Goal: Navigation & Orientation: Find specific page/section

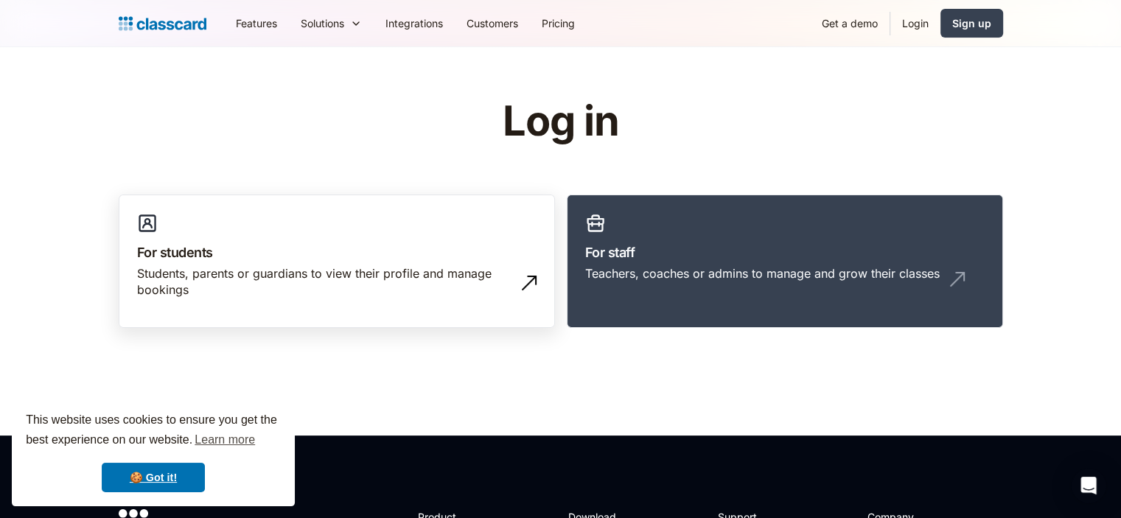
click at [417, 238] on link "For students Students, parents or guardians to view their profile and manage bo…" at bounding box center [337, 262] width 436 height 134
click at [357, 217] on link "For students Students, parents or guardians to view their profile and manage bo…" at bounding box center [337, 262] width 436 height 134
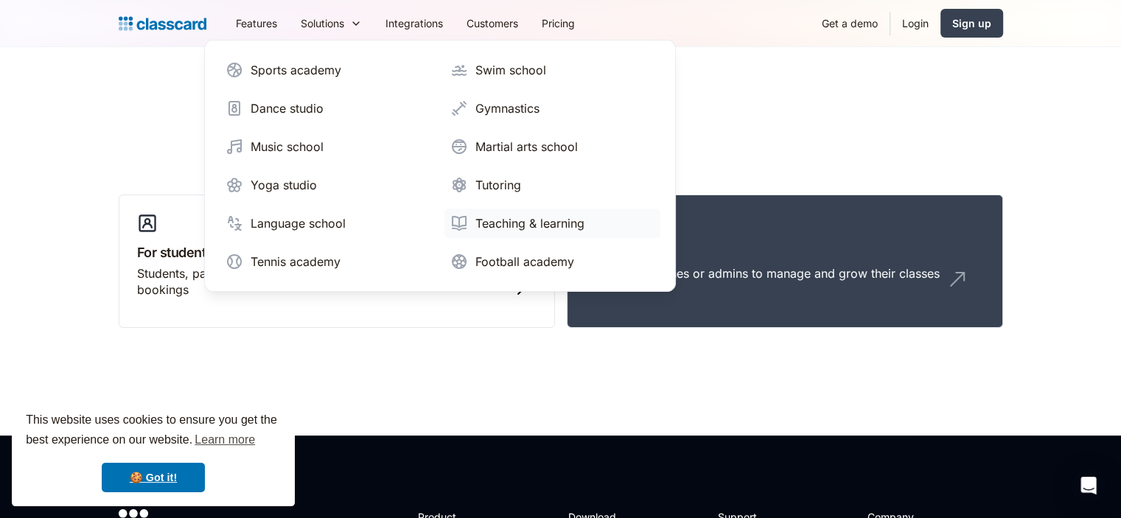
click at [504, 231] on div "Teaching & learning" at bounding box center [529, 223] width 109 height 18
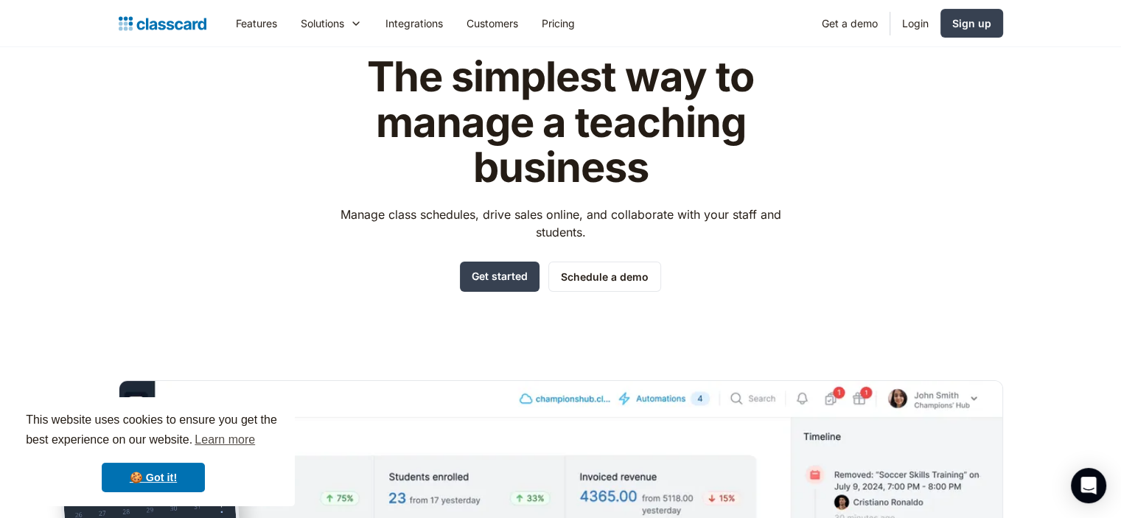
scroll to position [21, 0]
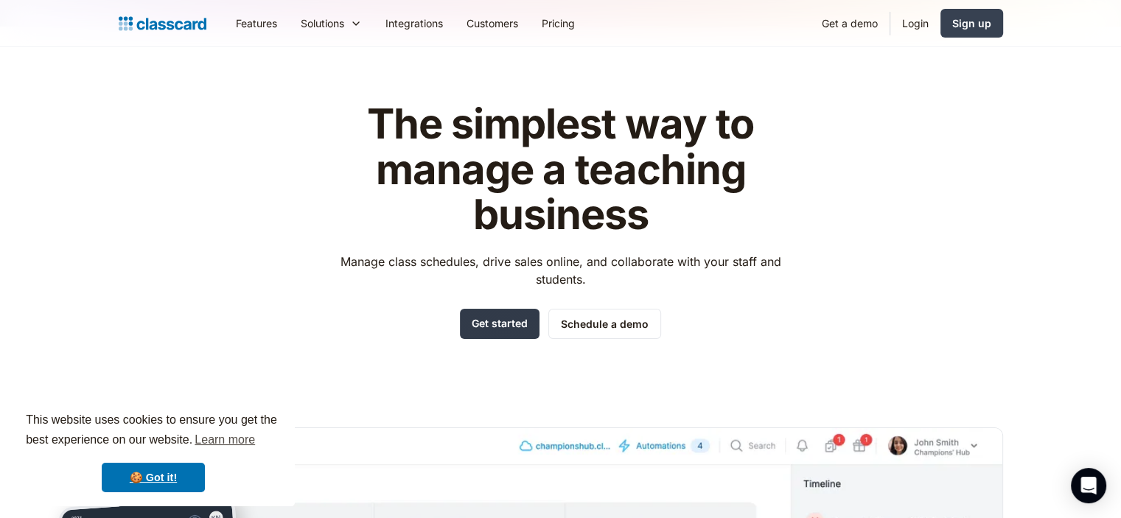
click at [492, 322] on link "Get started" at bounding box center [500, 324] width 80 height 30
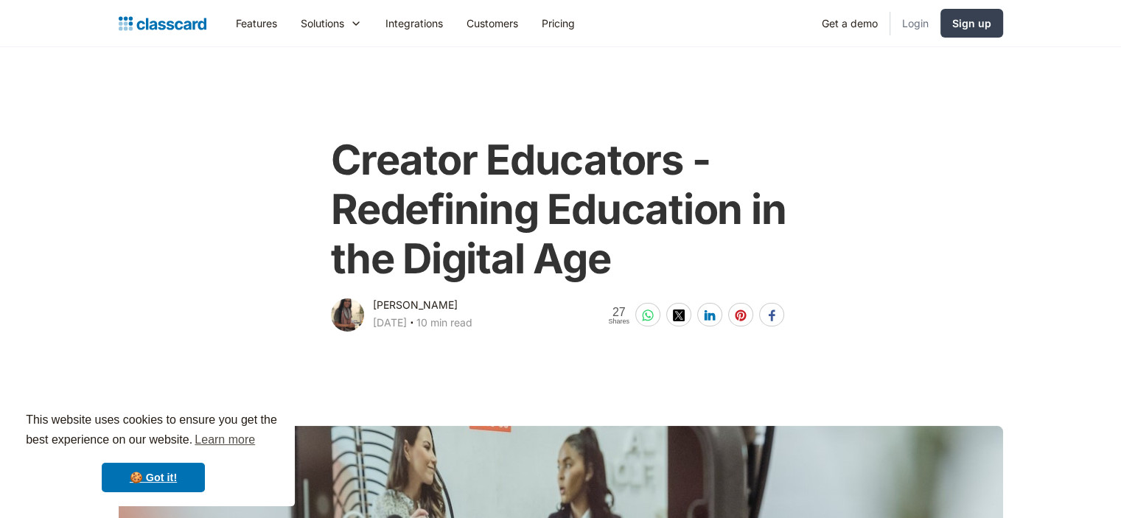
click at [917, 27] on link "Login" at bounding box center [915, 23] width 50 height 33
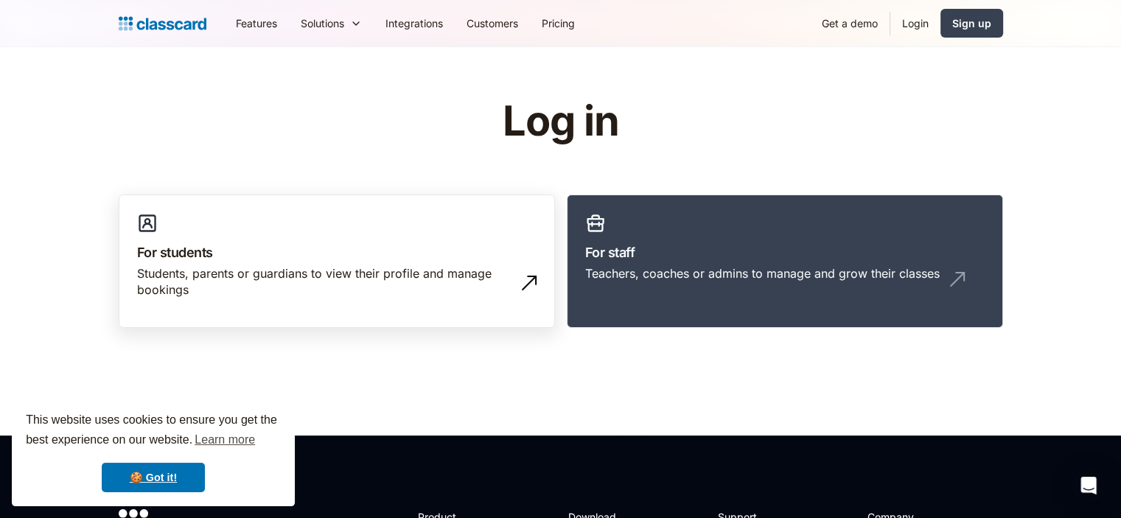
click at [436, 308] on div "Students, parents or guardians to view their profile and manage bookings" at bounding box center [336, 287] width 399 height 45
click at [919, 25] on link "Login" at bounding box center [915, 23] width 50 height 33
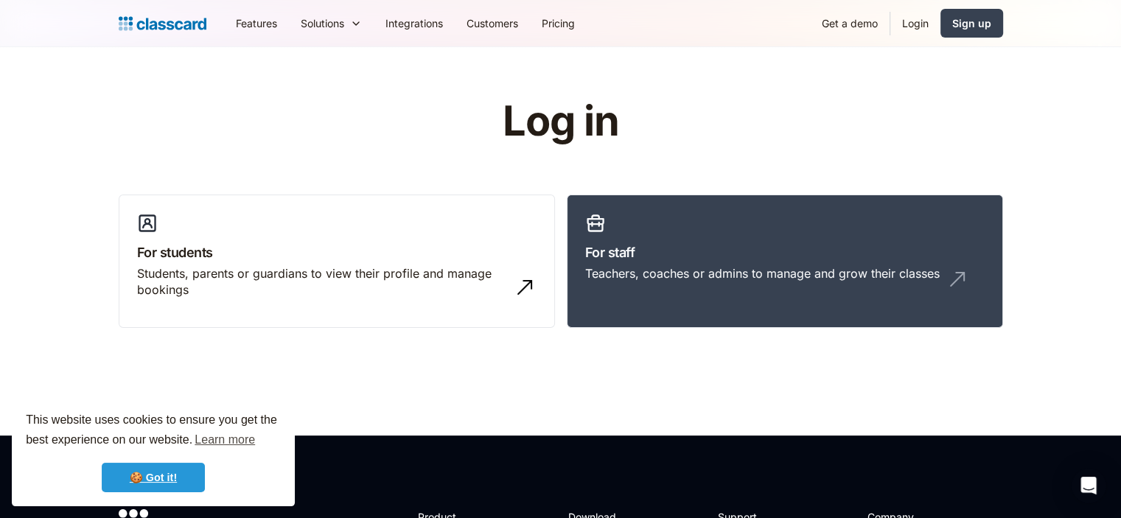
click at [174, 479] on link "🍪 Got it!" at bounding box center [153, 477] width 103 height 29
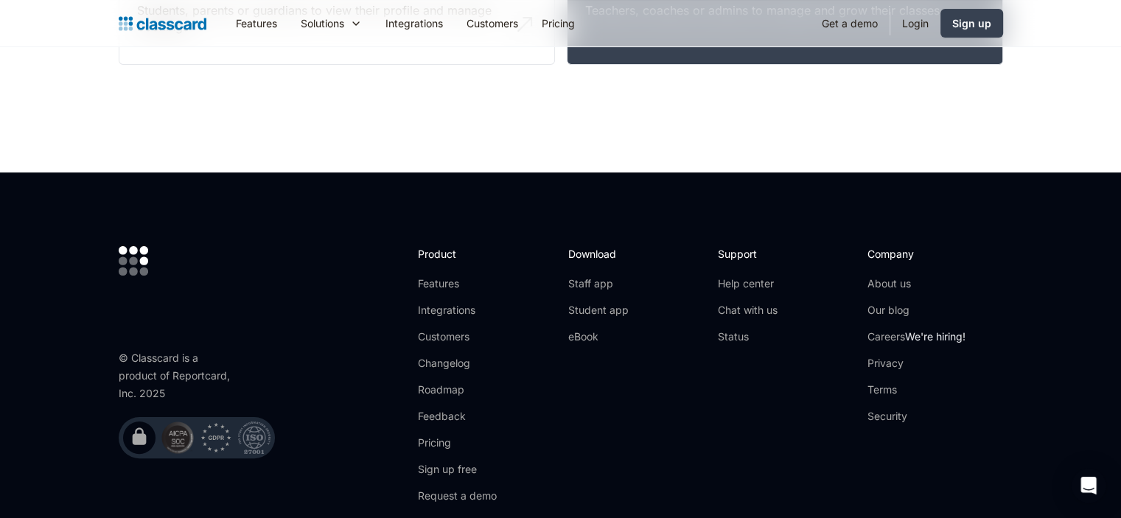
scroll to position [265, 0]
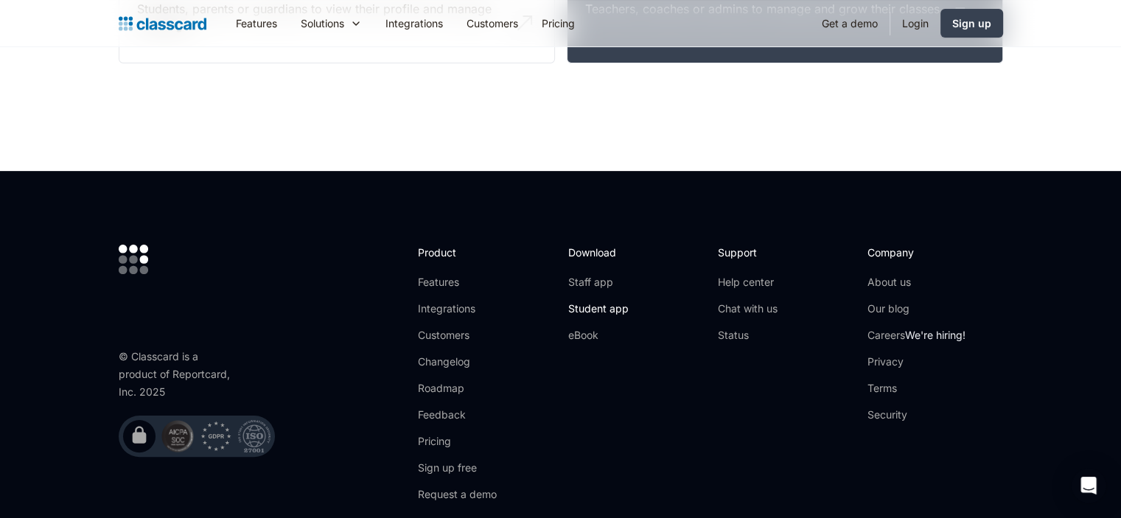
click at [593, 303] on link "Student app" at bounding box center [598, 308] width 60 height 15
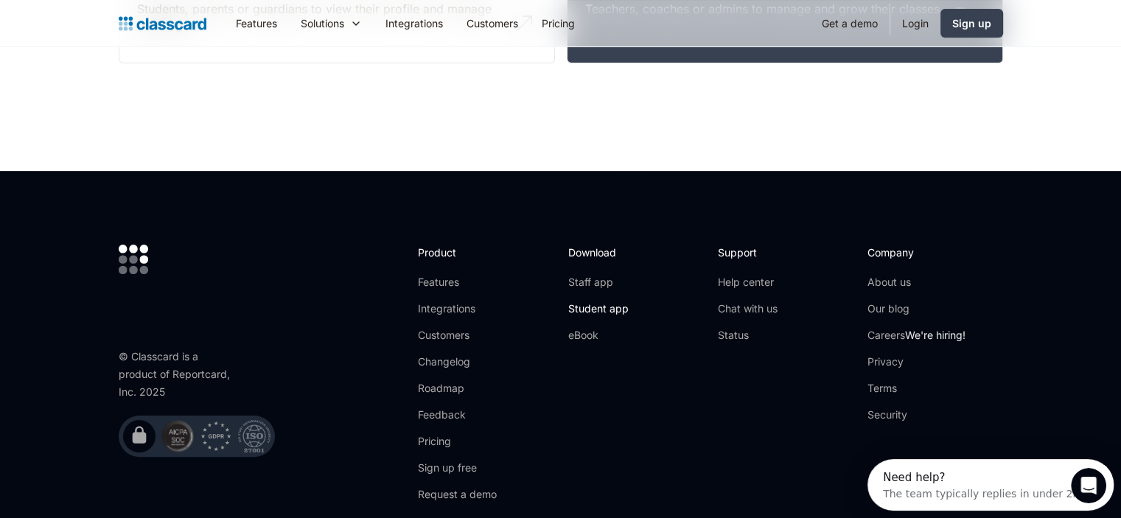
scroll to position [0, 0]
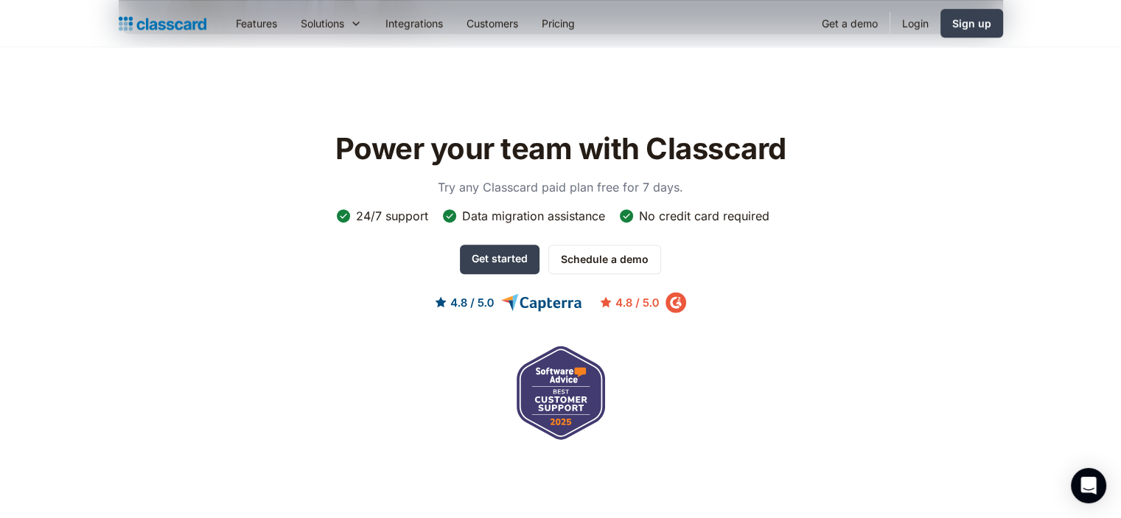
scroll to position [328, 0]
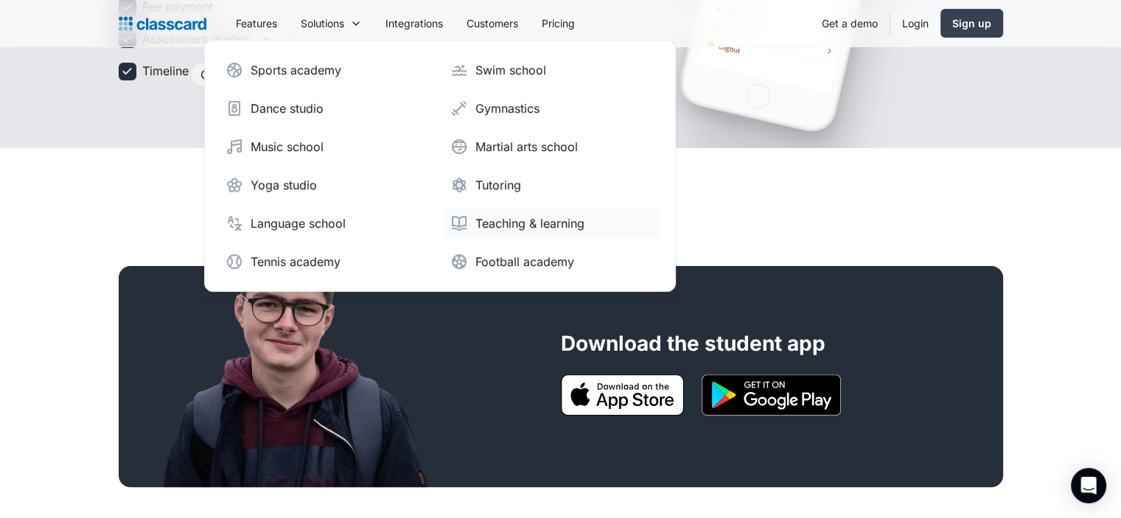
click at [506, 224] on div "Teaching & learning" at bounding box center [529, 223] width 109 height 18
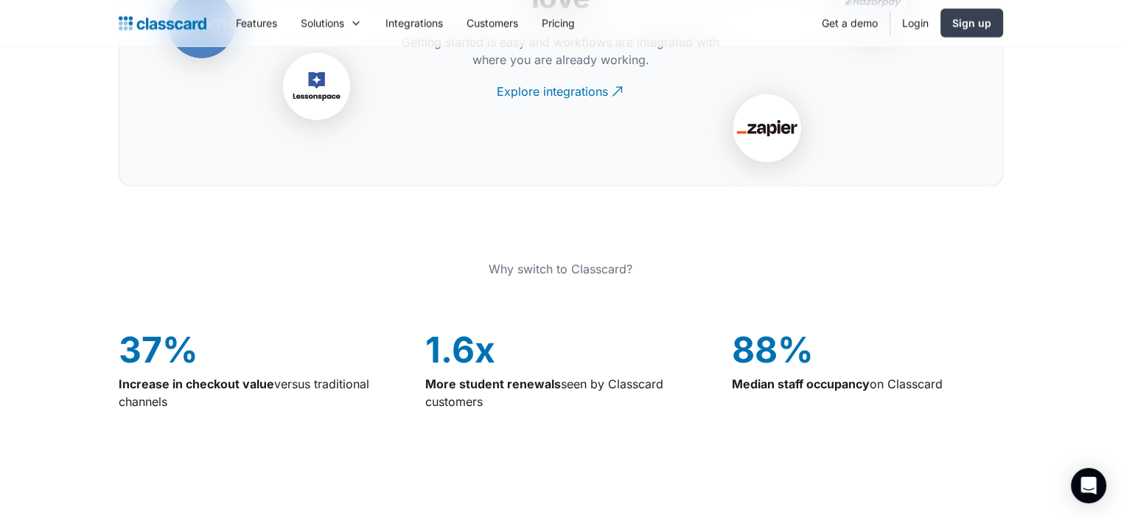
scroll to position [2087, 0]
